Goal: Task Accomplishment & Management: Use online tool/utility

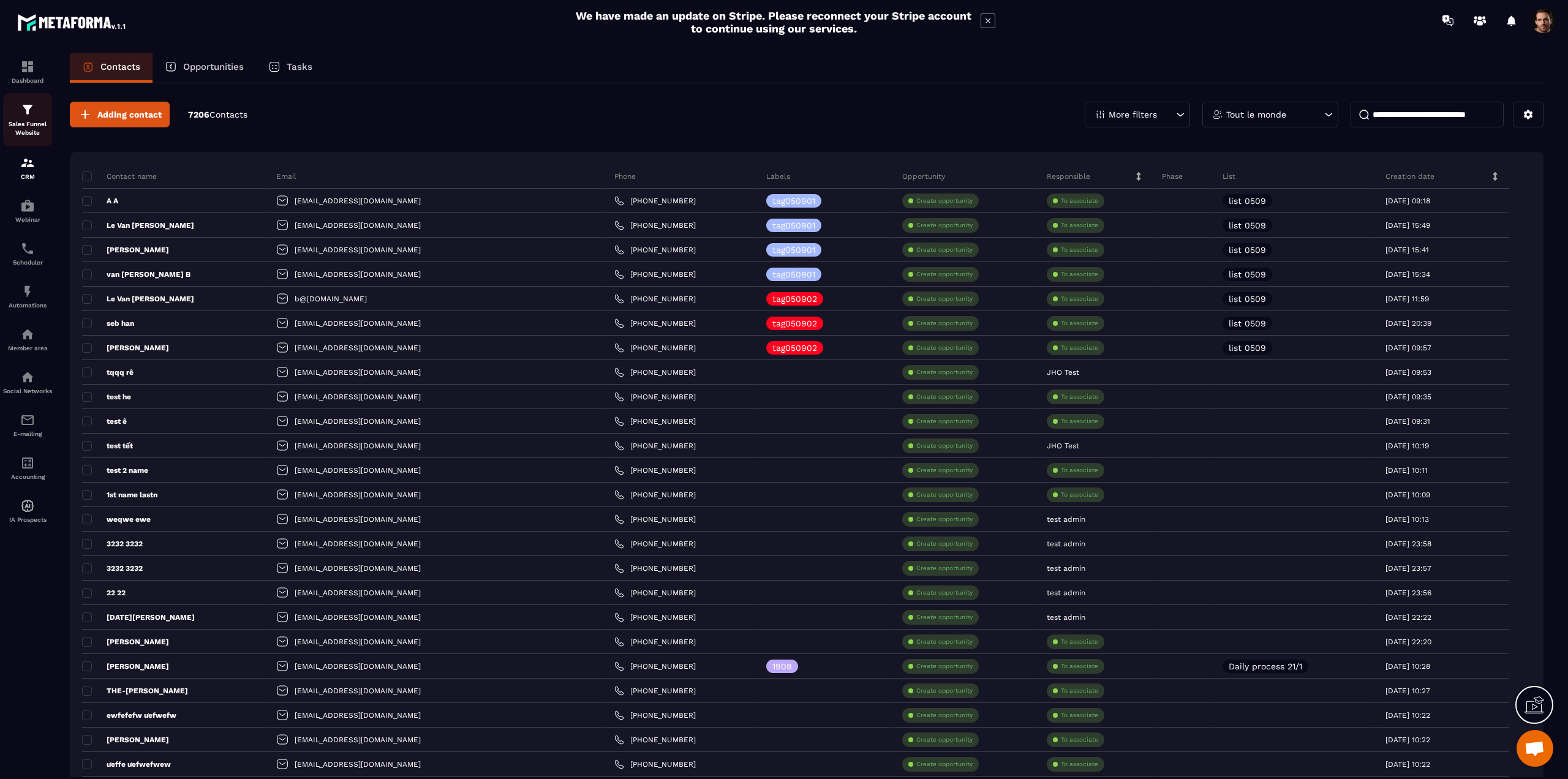
click at [33, 110] on img at bounding box center [28, 110] width 14 height 14
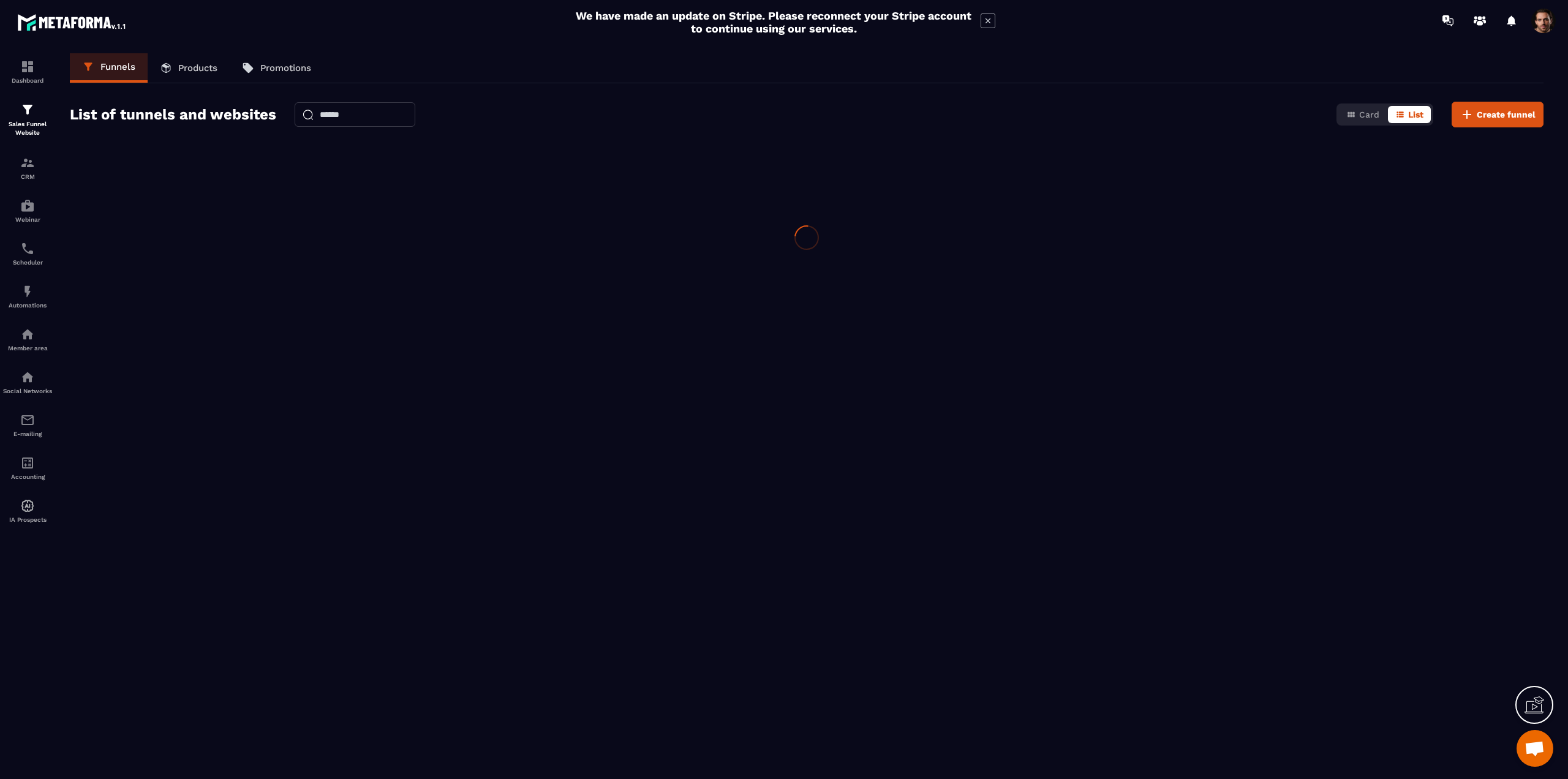
click at [33, 110] on img at bounding box center [28, 110] width 14 height 14
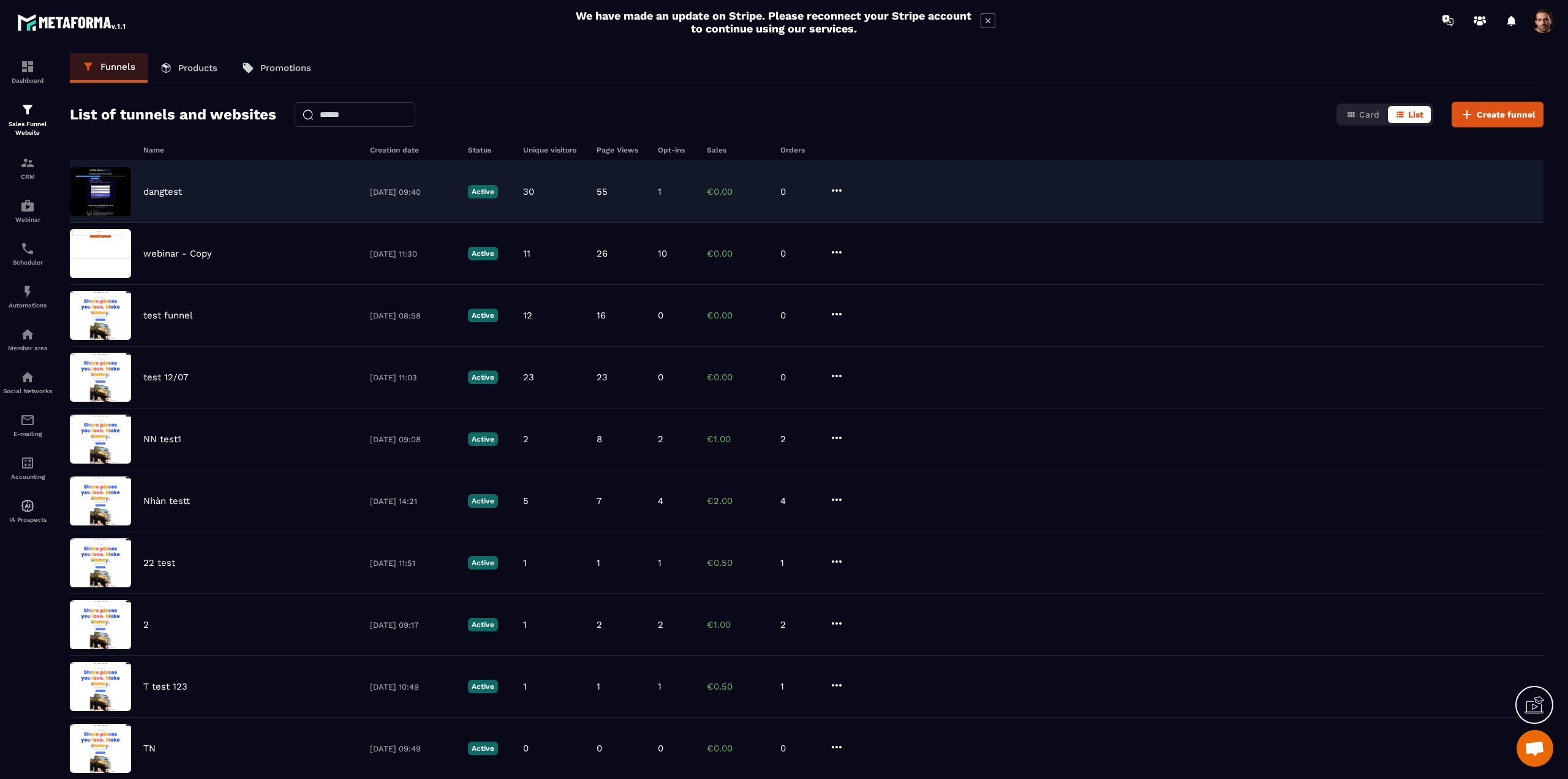
click at [179, 188] on p "dangtest" at bounding box center [163, 191] width 39 height 11
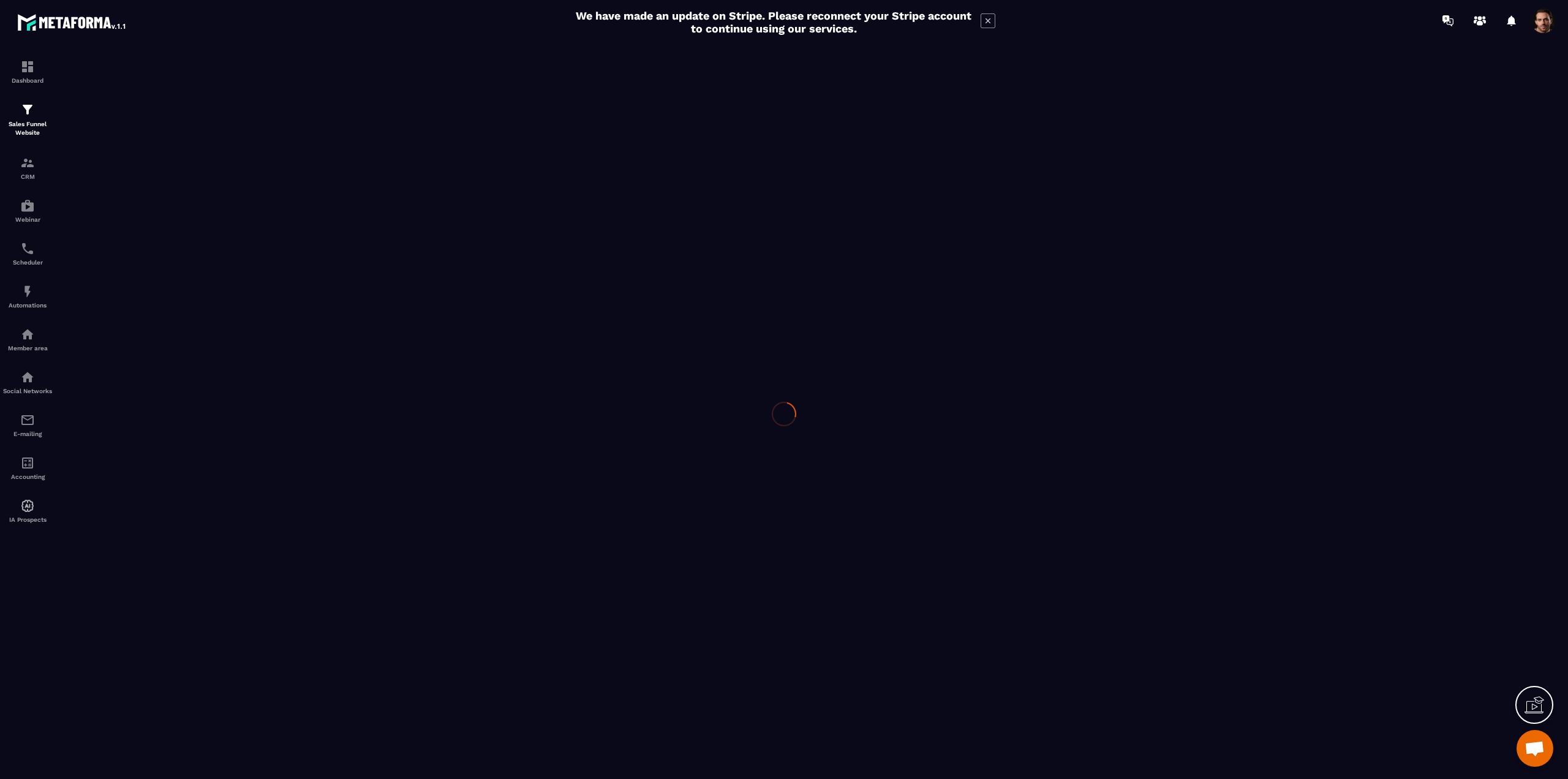
click at [179, 188] on div at bounding box center [784, 414] width 1568 height 746
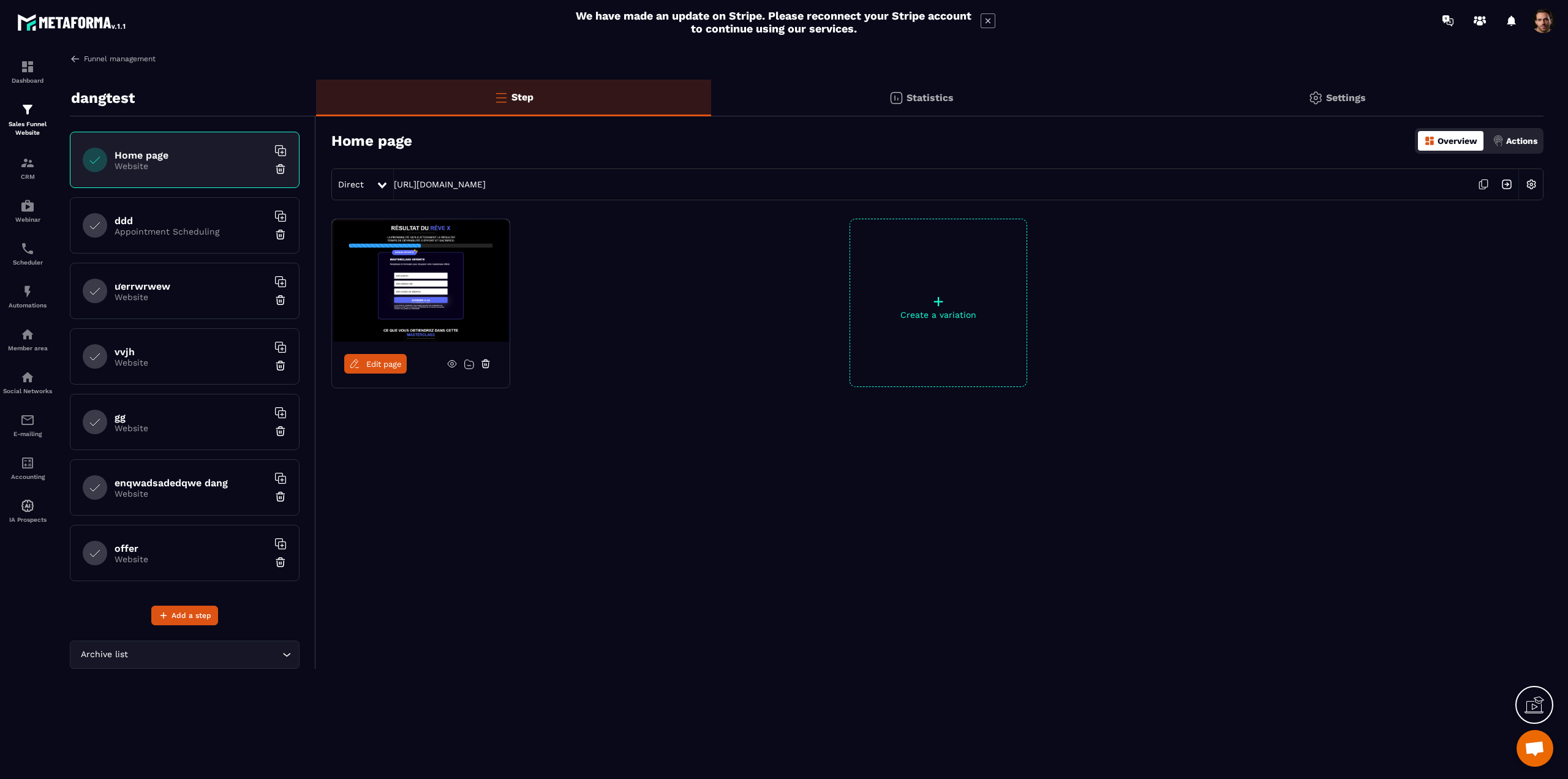
click at [133, 53] on link "Funnel management" at bounding box center [112, 58] width 86 height 11
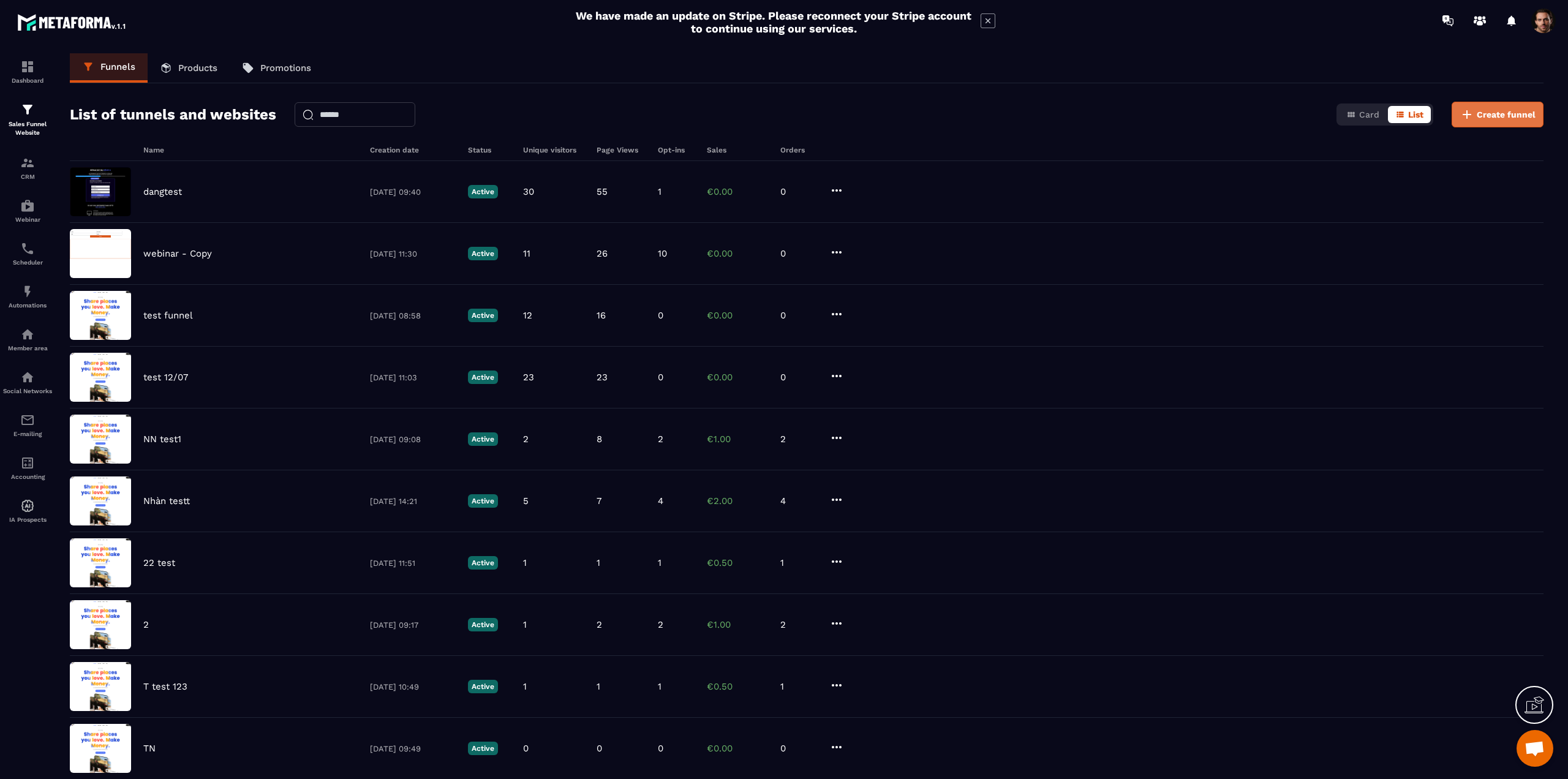
click at [1485, 102] on button "Create funnel" at bounding box center [1497, 114] width 92 height 26
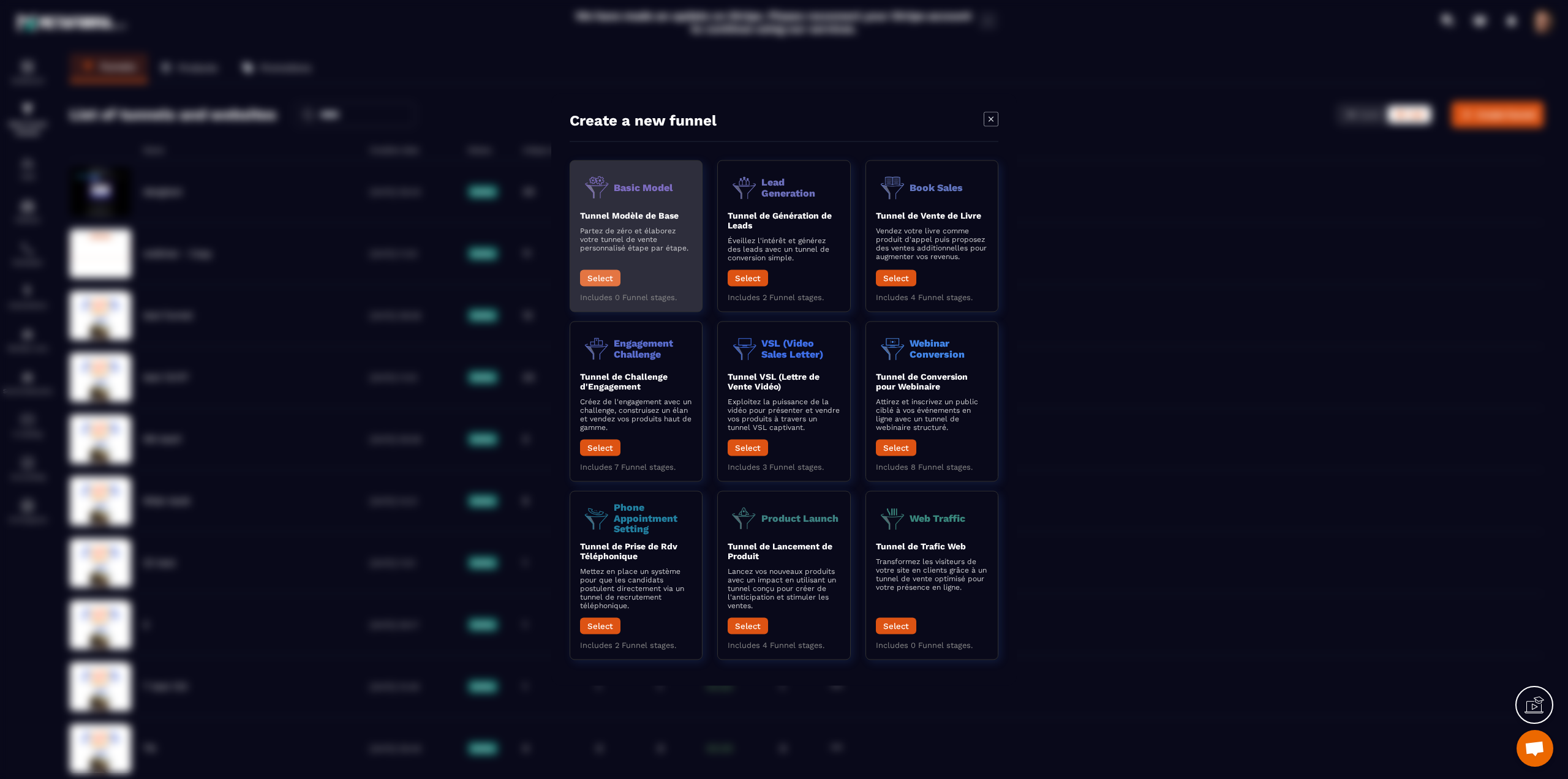
click at [590, 273] on button "Select" at bounding box center [600, 278] width 41 height 16
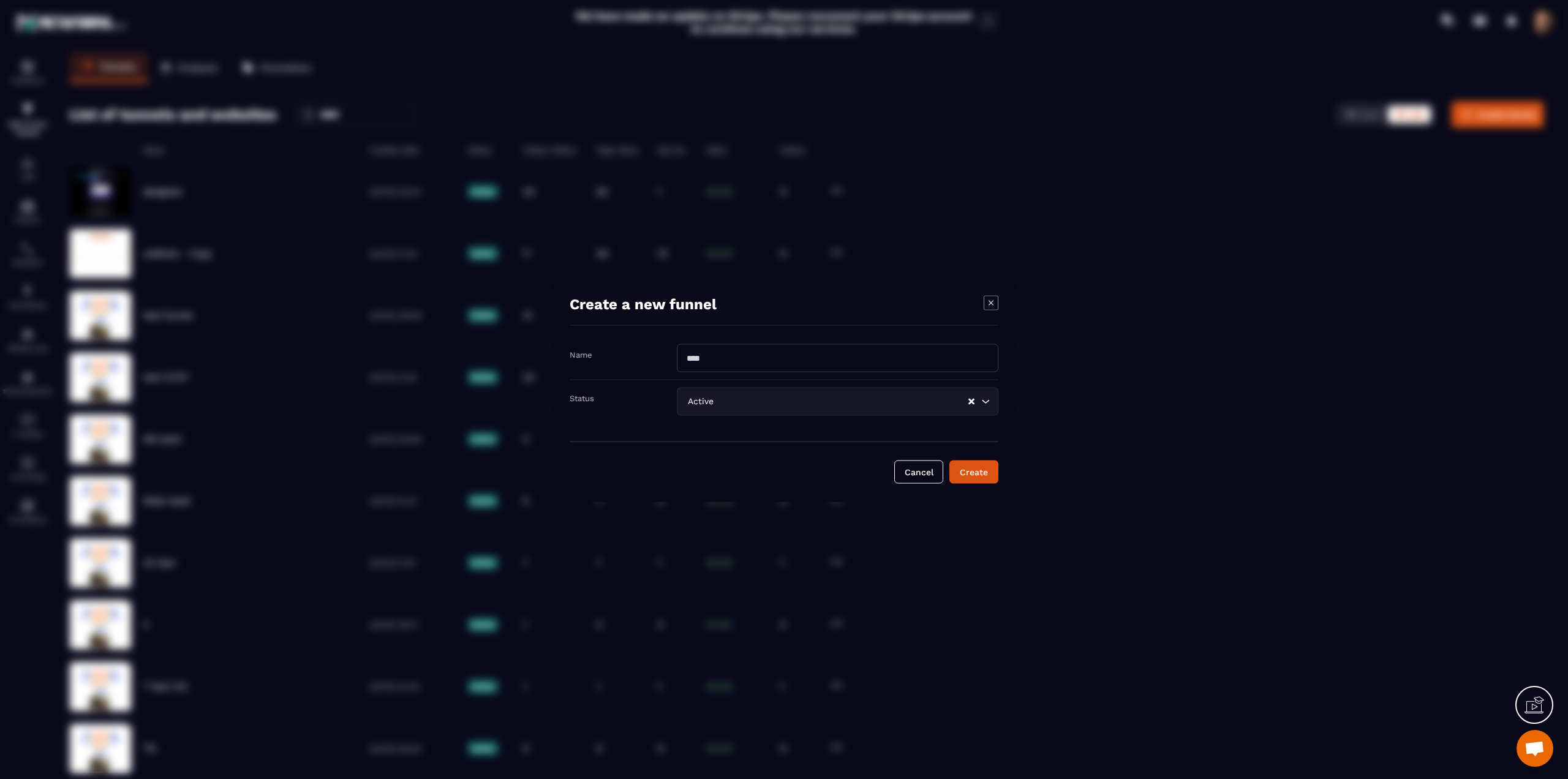
click at [774, 359] on input "Modal window" at bounding box center [837, 358] width 321 height 28
type input "********"
click at [988, 475] on div "Create" at bounding box center [974, 472] width 33 height 12
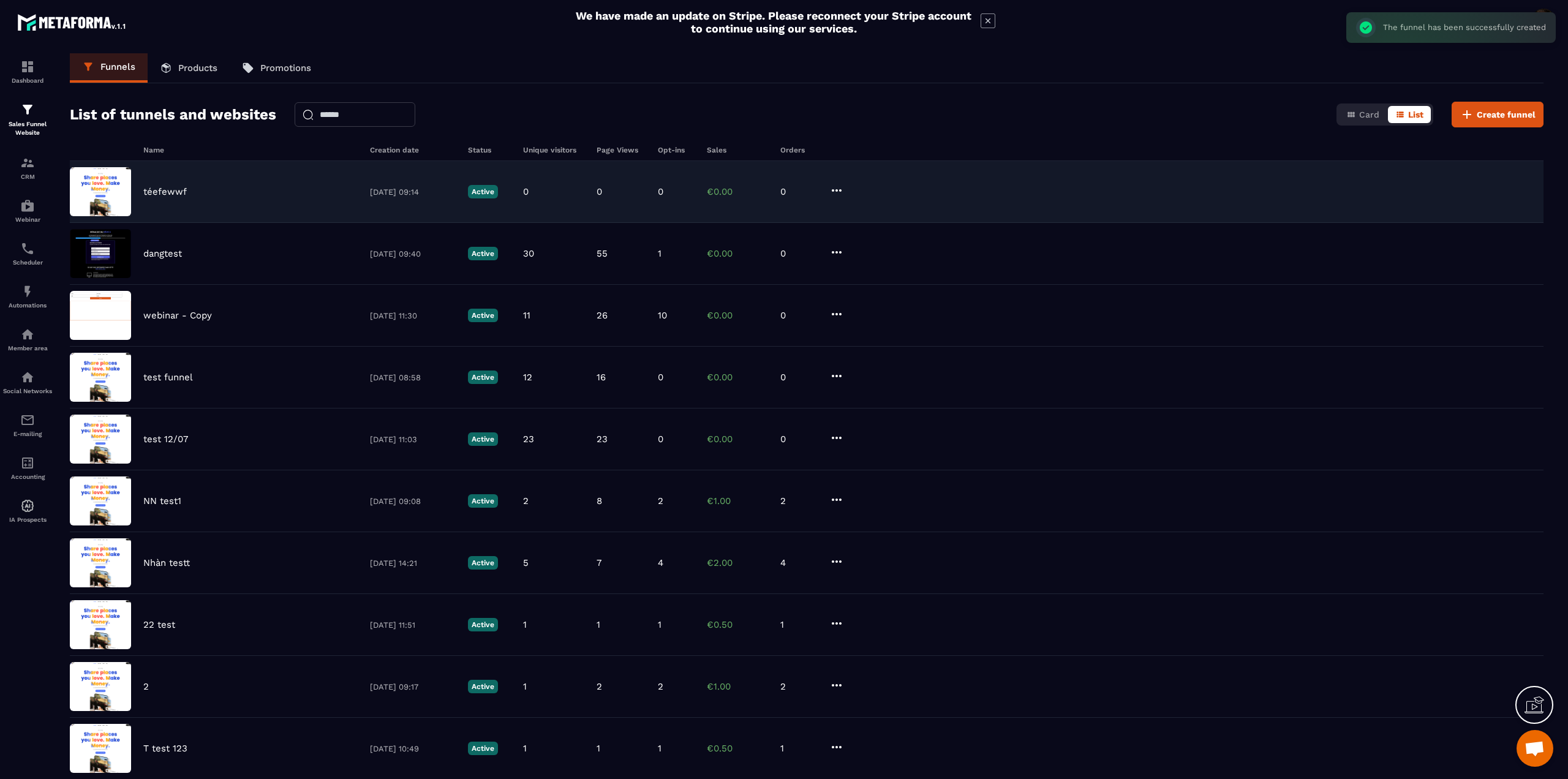
click at [161, 198] on div "téefewwf 05/09/2025 09:14 Active 0 0 0 €0.00 0" at bounding box center [806, 192] width 1474 height 62
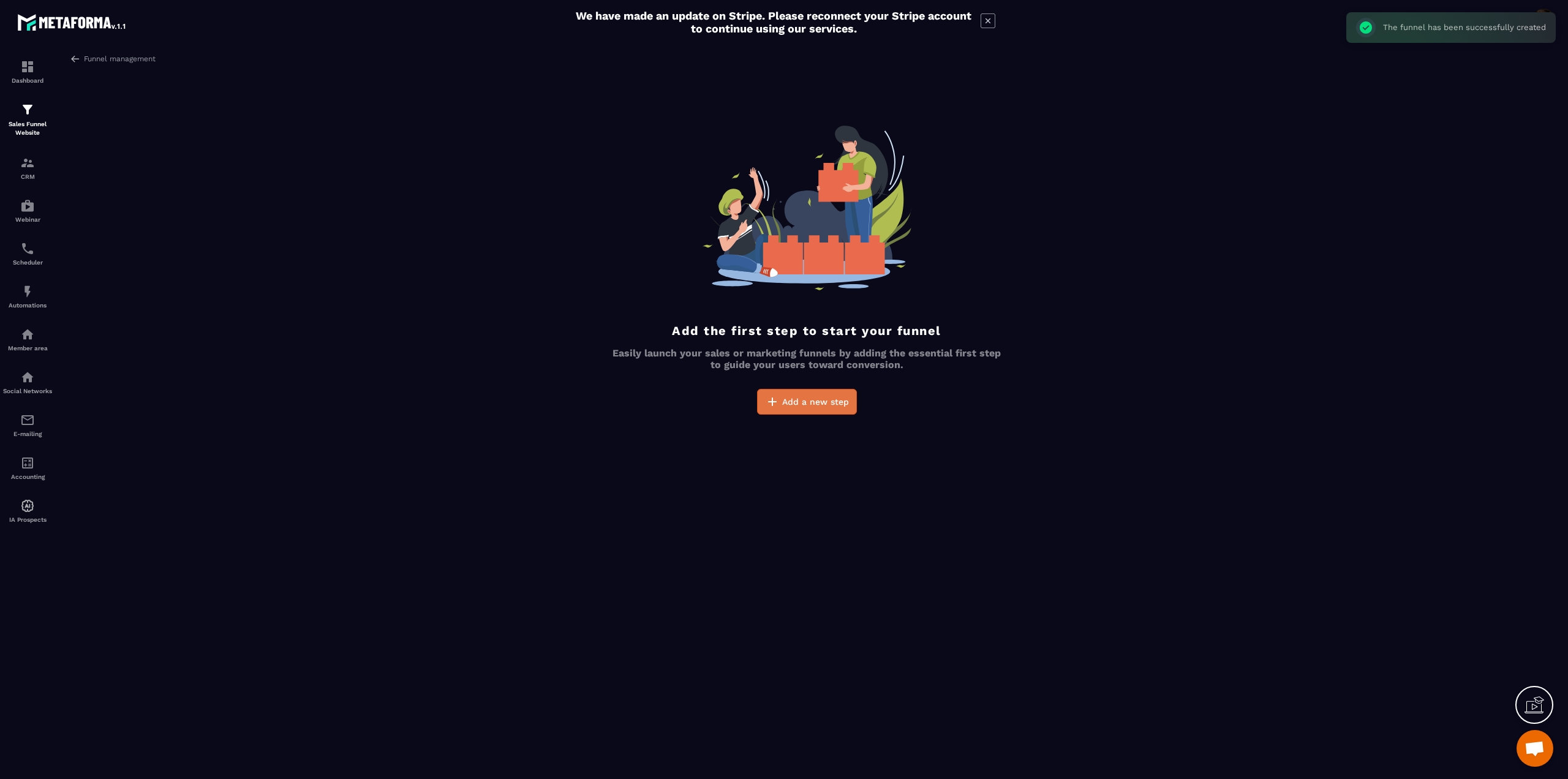
click at [826, 399] on span "Add a new step" at bounding box center [816, 401] width 67 height 12
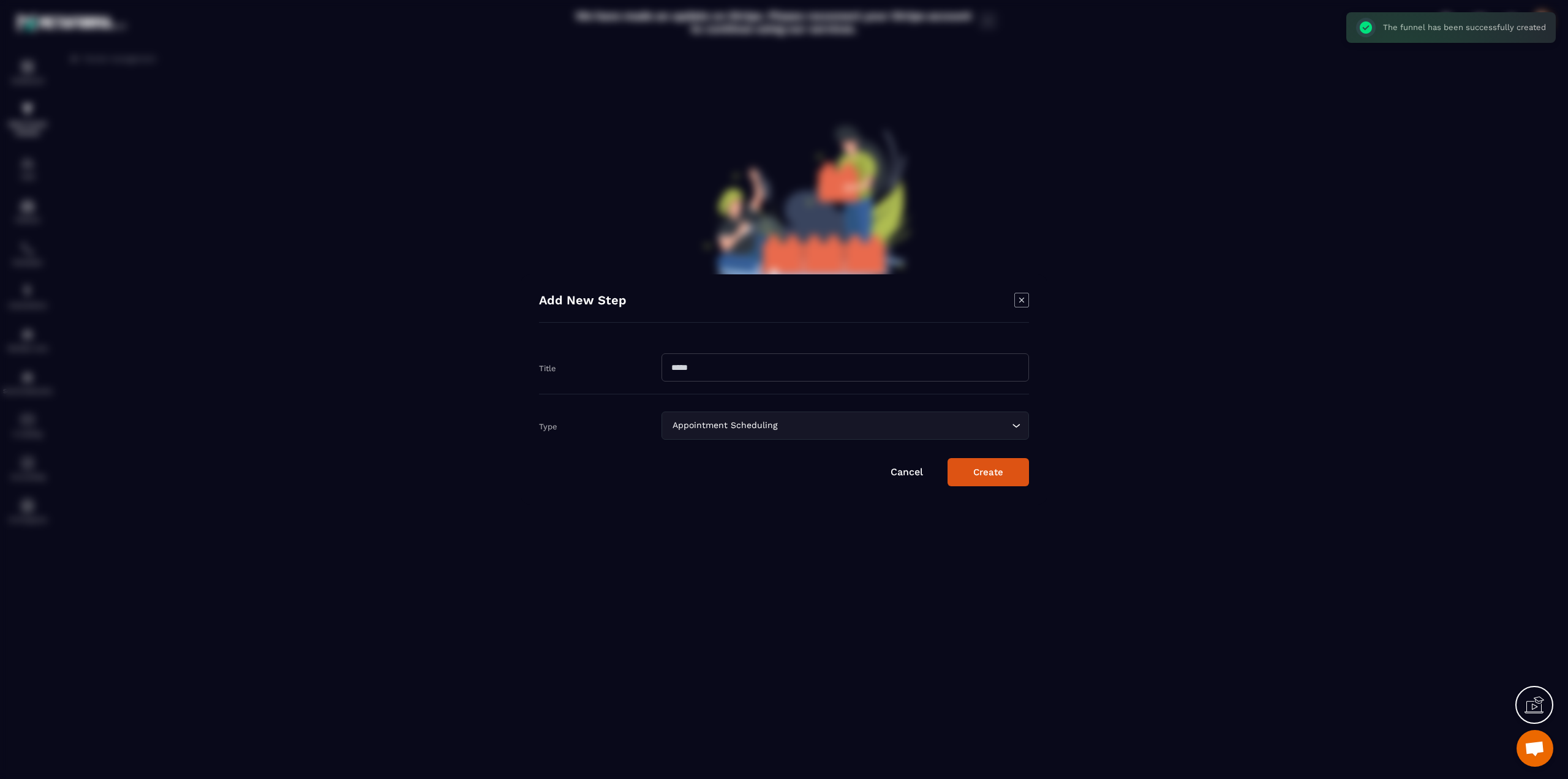
click at [692, 366] on input "Modal window" at bounding box center [845, 367] width 367 height 28
type input "*"
click at [997, 475] on button "Create" at bounding box center [988, 472] width 81 height 28
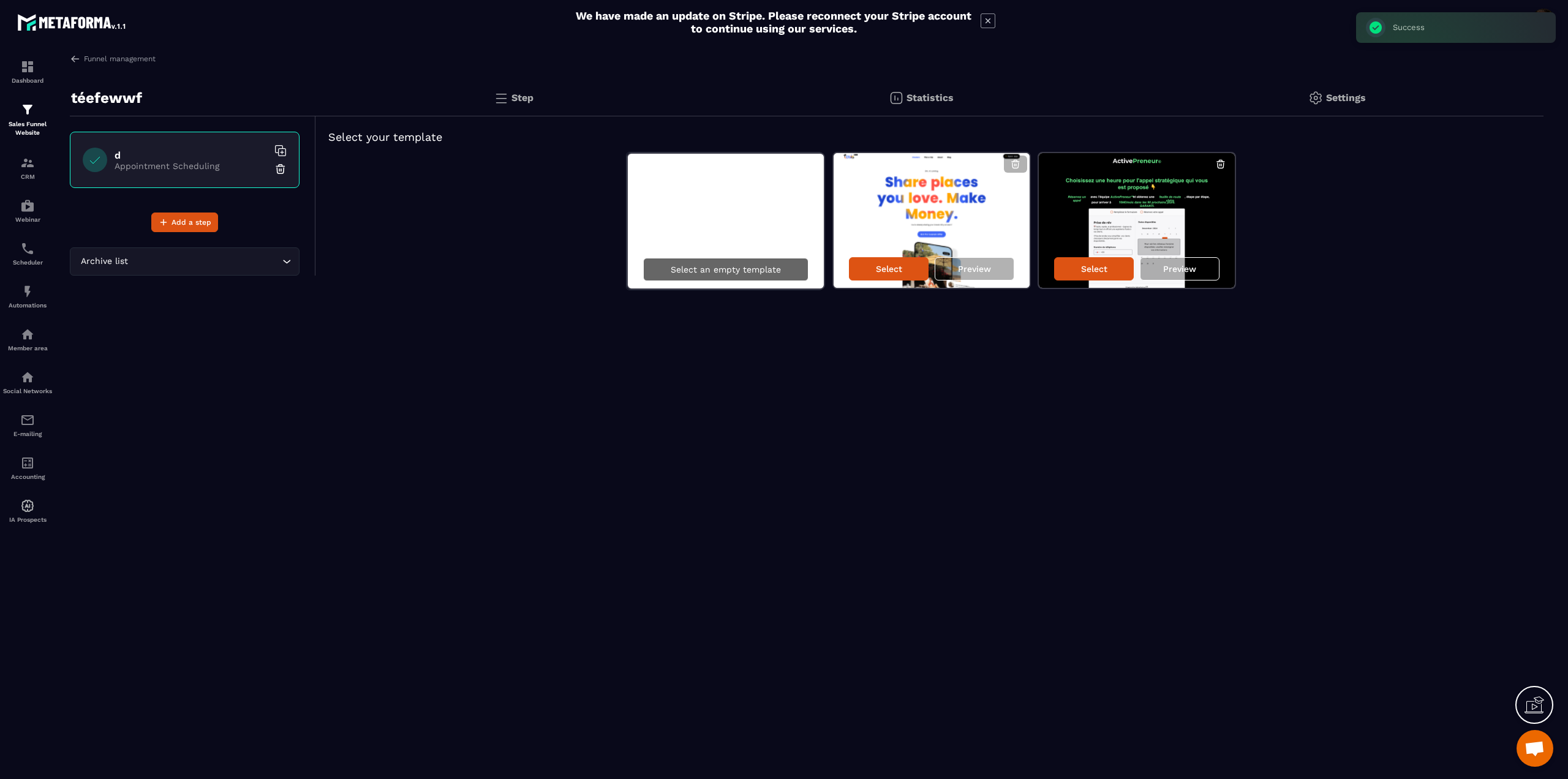
click at [715, 270] on p "Select an empty template" at bounding box center [726, 269] width 110 height 10
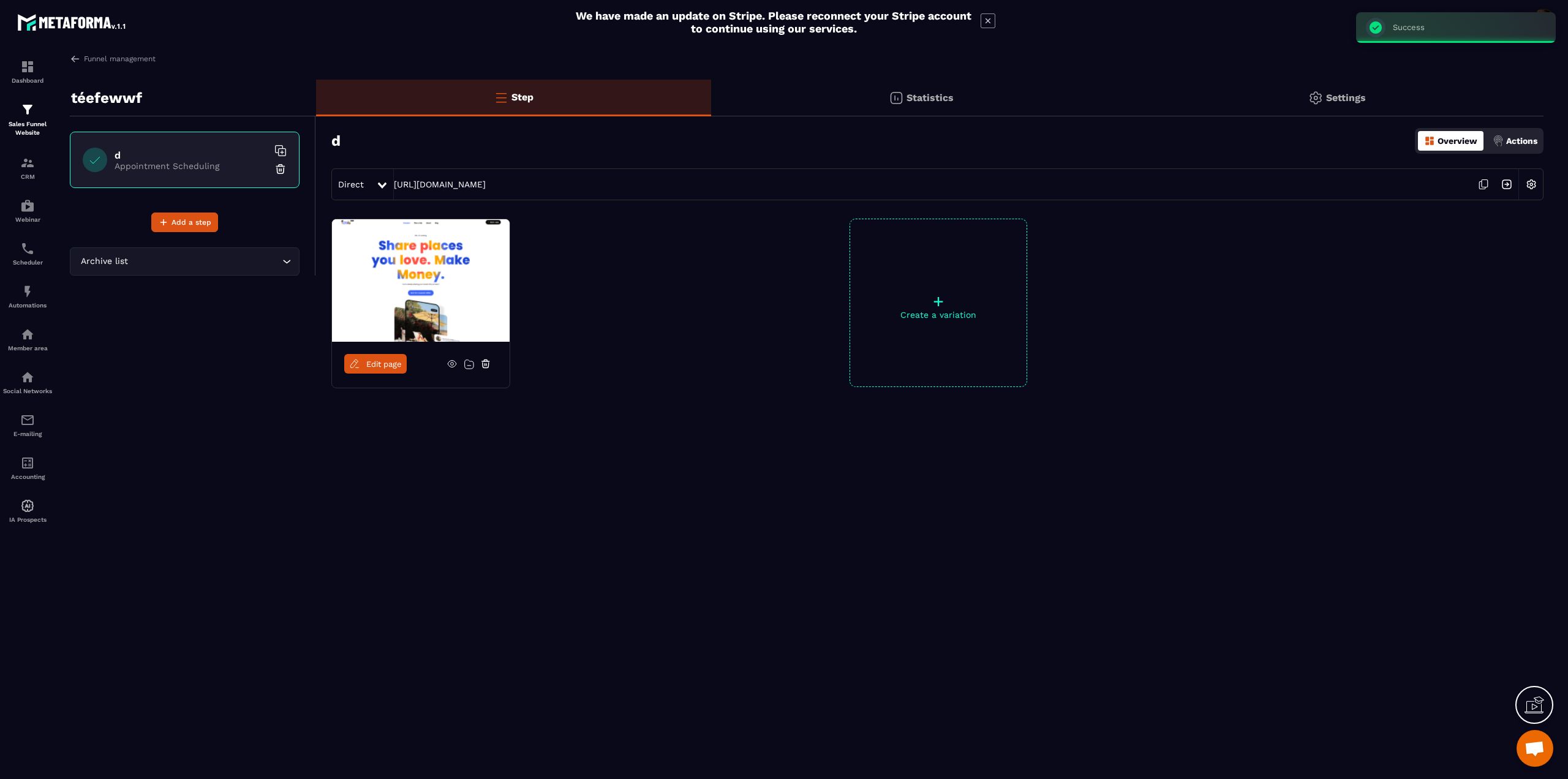
click at [379, 369] on link "Edit page" at bounding box center [375, 364] width 62 height 20
